Goal: Find specific page/section: Find specific page/section

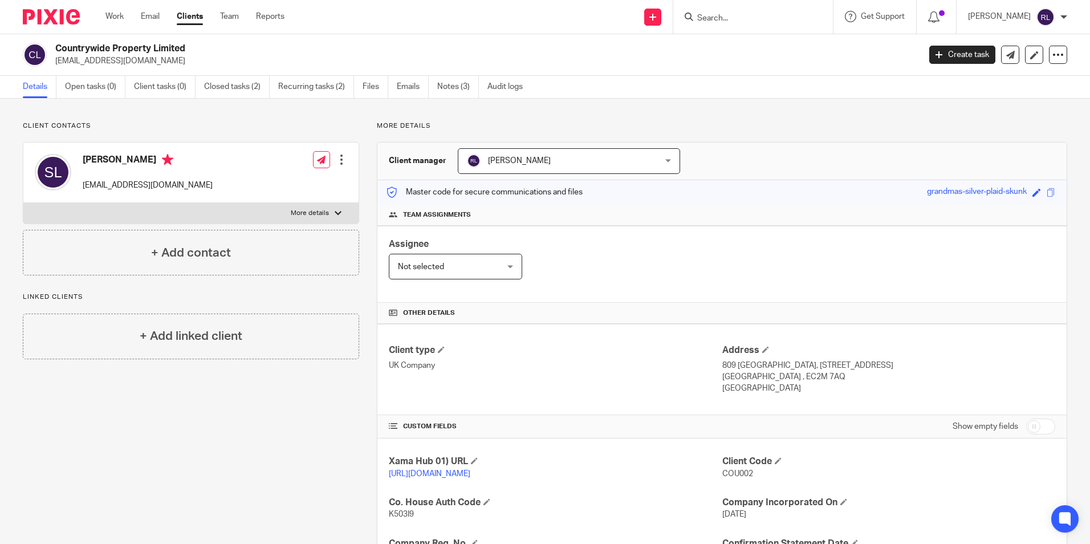
scroll to position [151, 0]
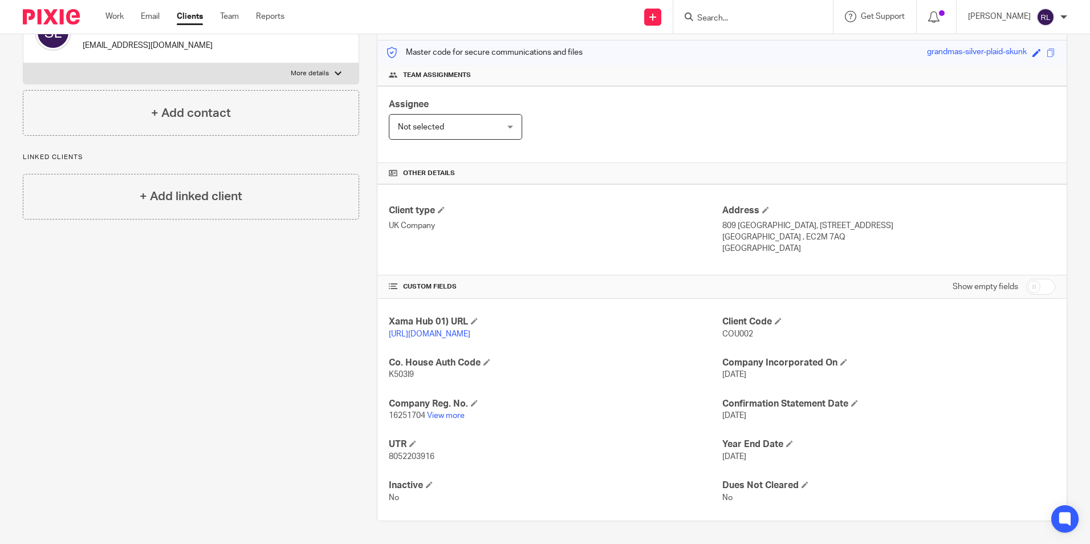
click at [647, 419] on p "16251704 View more" at bounding box center [555, 415] width 333 height 11
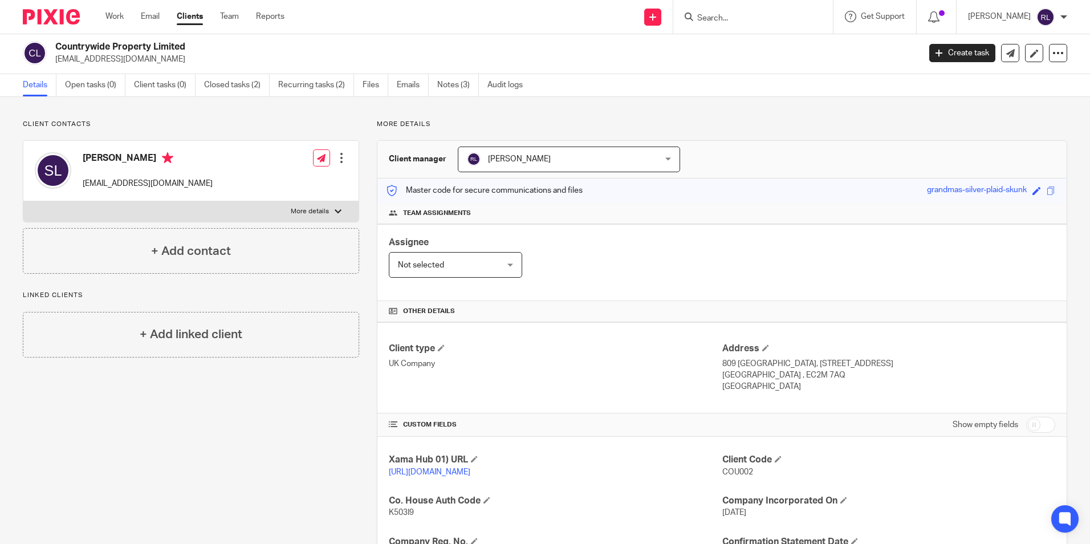
scroll to position [0, 0]
click at [718, 20] on input "Search" at bounding box center [747, 19] width 103 height 10
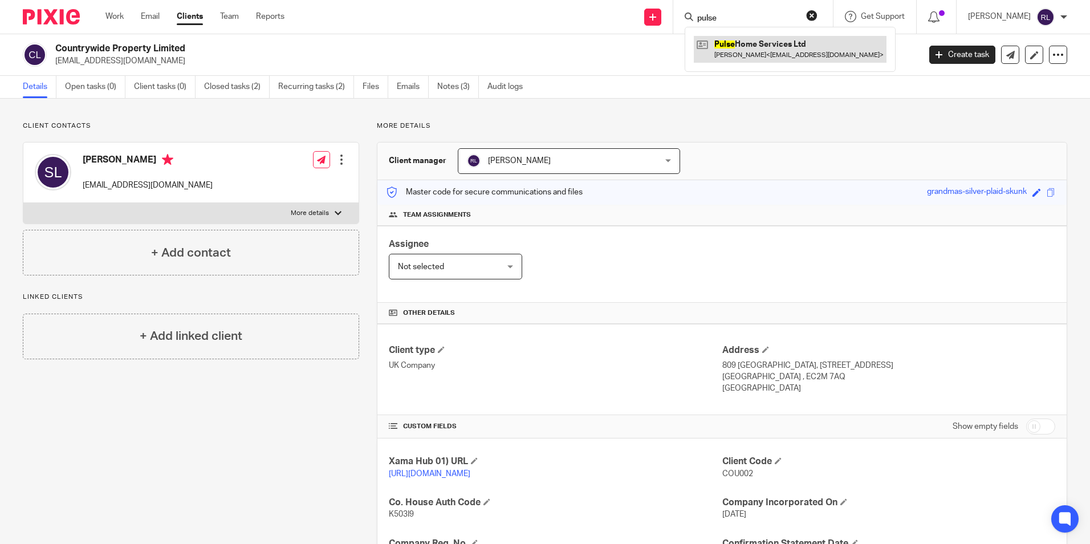
type input "pulse"
click at [807, 48] on link at bounding box center [790, 49] width 193 height 26
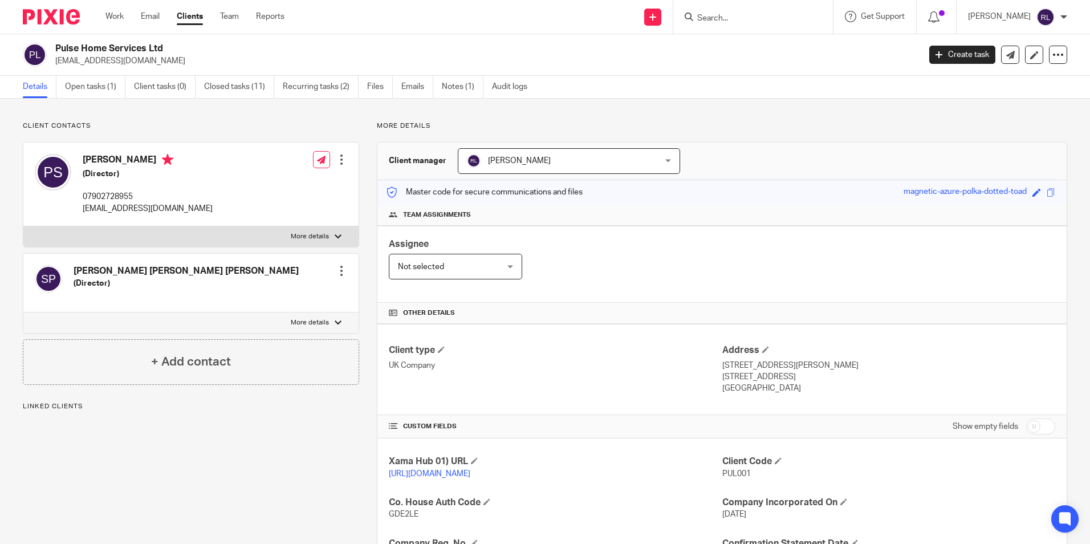
click at [524, 191] on p "Master code for secure communications and files" at bounding box center [484, 191] width 197 height 11
click at [525, 192] on p "Master code for secure communications and files" at bounding box center [484, 191] width 197 height 11
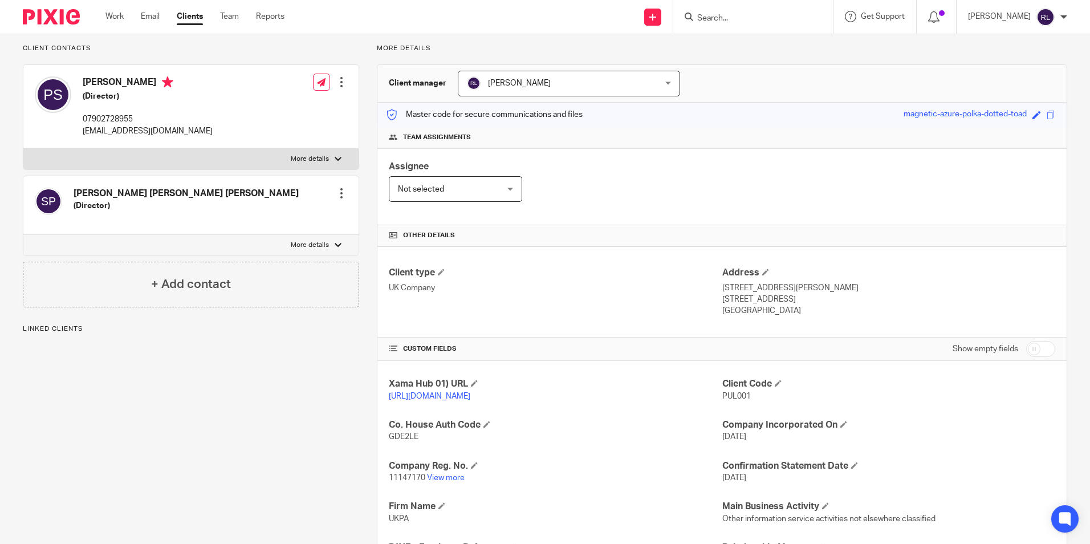
scroll to position [228, 0]
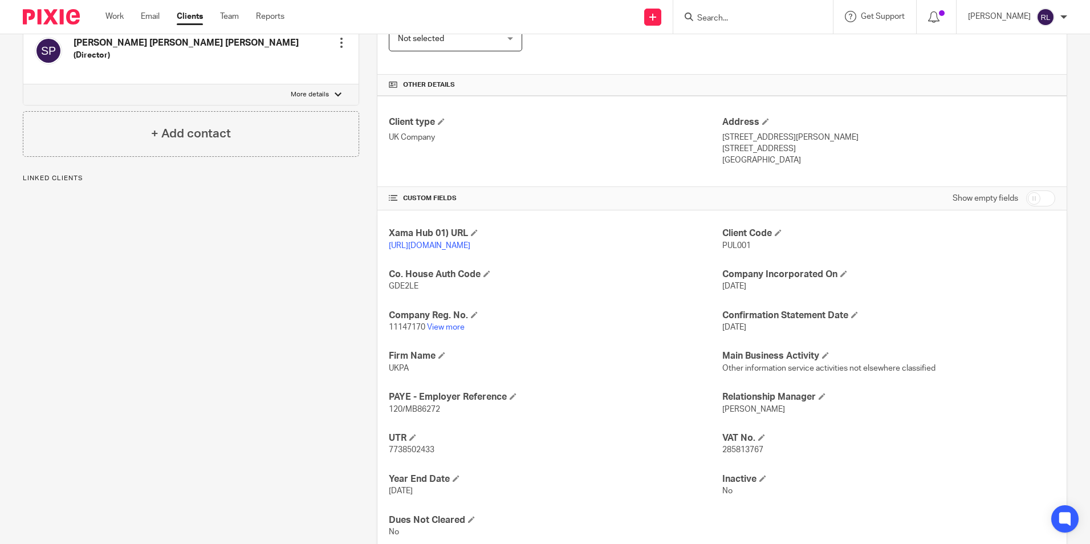
click at [438, 333] on p "11147170 View more" at bounding box center [555, 327] width 333 height 11
click at [438, 331] on link "View more" at bounding box center [446, 327] width 38 height 8
